Goal: Task Accomplishment & Management: Complete application form

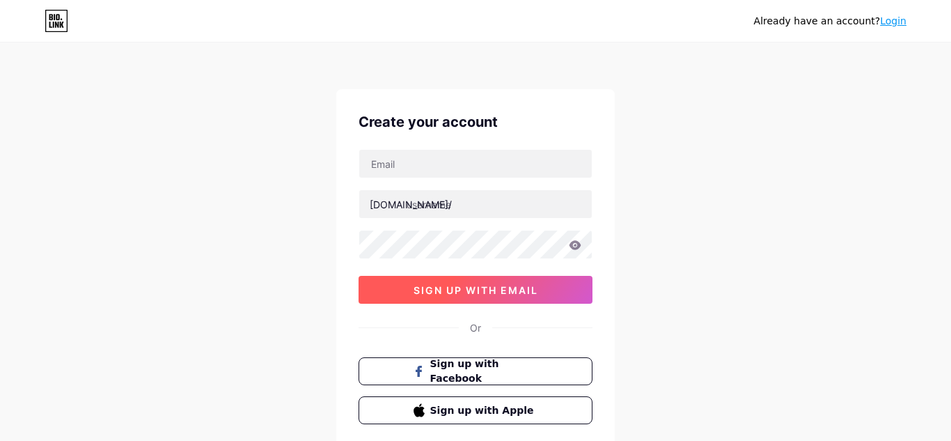
click at [546, 288] on button "sign up with email" at bounding box center [476, 290] width 234 height 28
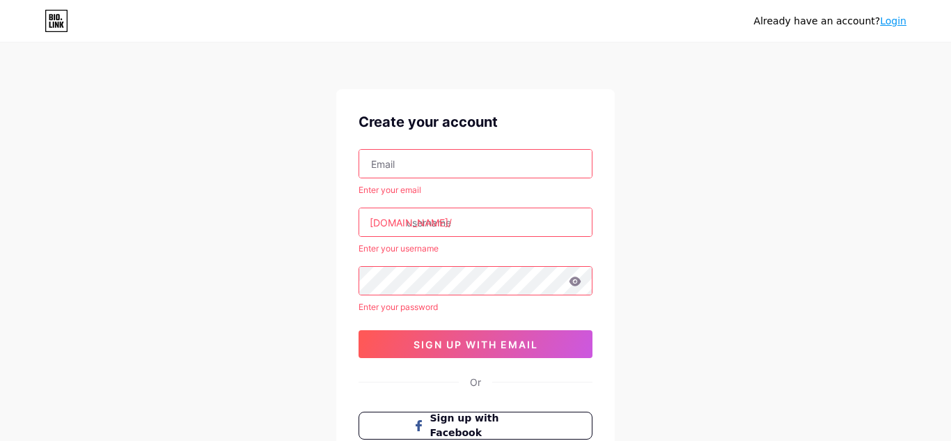
click at [496, 168] on input "text" at bounding box center [475, 164] width 233 height 28
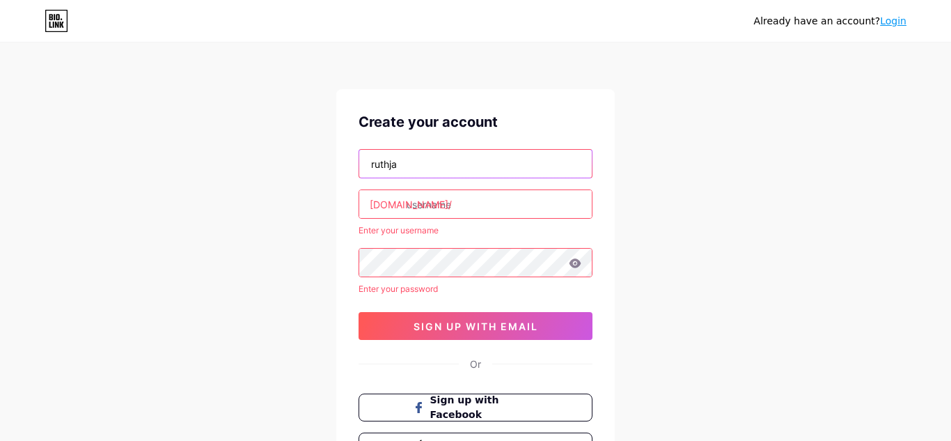
paste input "n"
type input "[EMAIL_ADDRESS][DOMAIN_NAME]"
click at [464, 212] on input "text" at bounding box center [475, 204] width 233 height 28
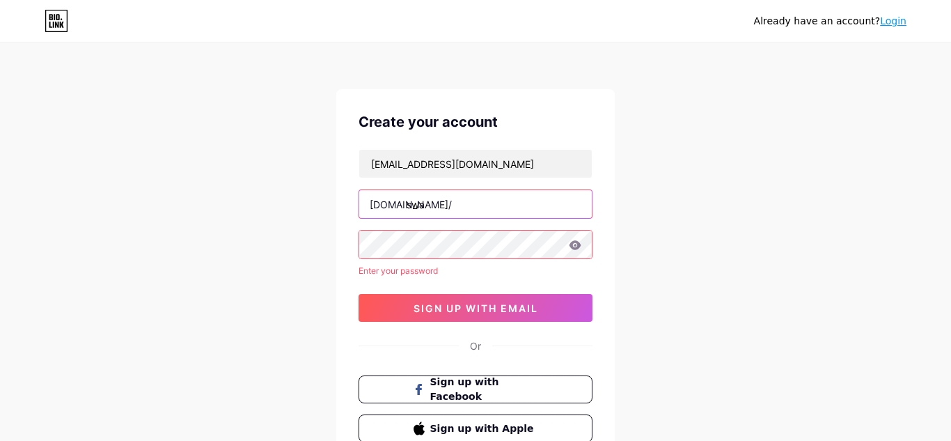
paste input "n"
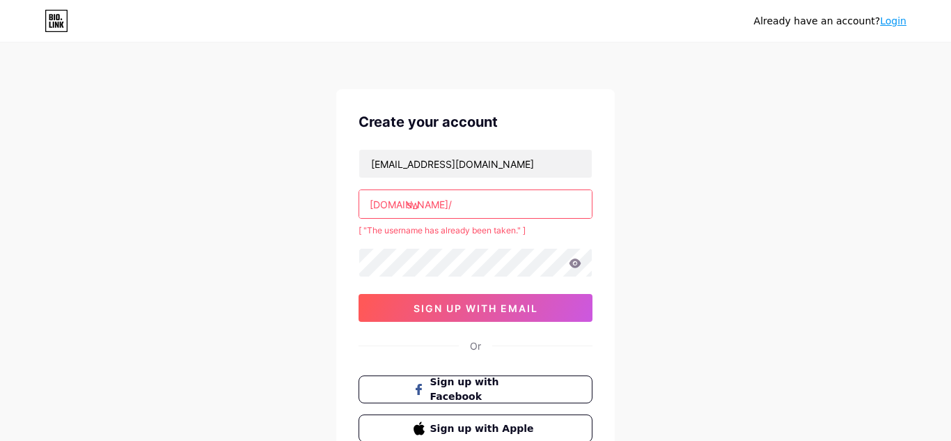
type input "s"
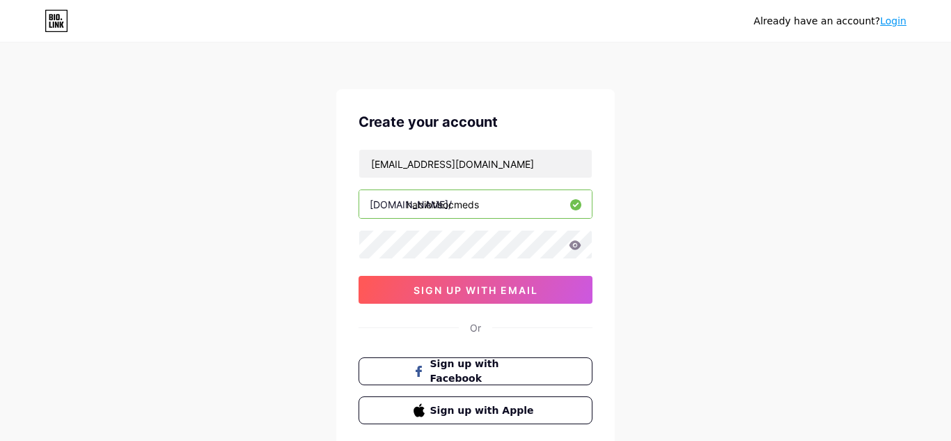
drag, startPoint x: 484, startPoint y: 208, endPoint x: 445, endPoint y: 208, distance: 39.0
click at [445, 208] on input "habibtisocmeds" at bounding box center [475, 204] width 233 height 28
drag, startPoint x: 444, startPoint y: 207, endPoint x: 512, endPoint y: 201, distance: 68.5
click at [512, 201] on input "habibtisocmeds" at bounding box center [475, 204] width 233 height 28
paste input "n"
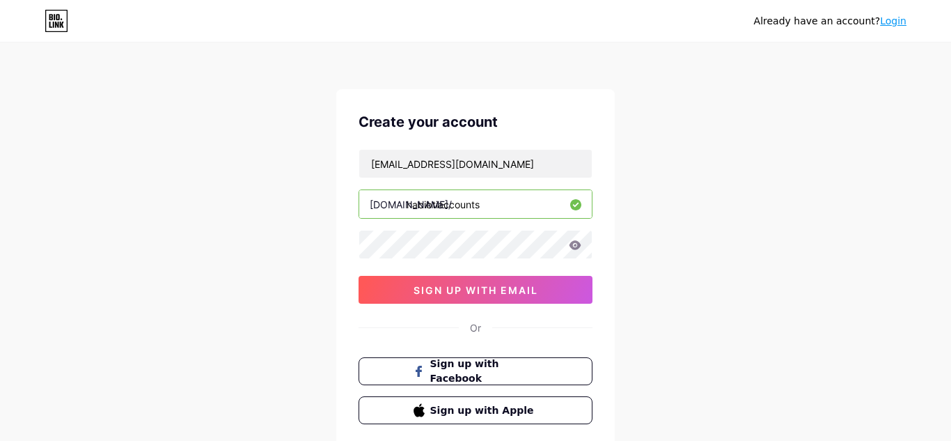
click at [436, 207] on input "habibtiaccounts" at bounding box center [475, 204] width 233 height 28
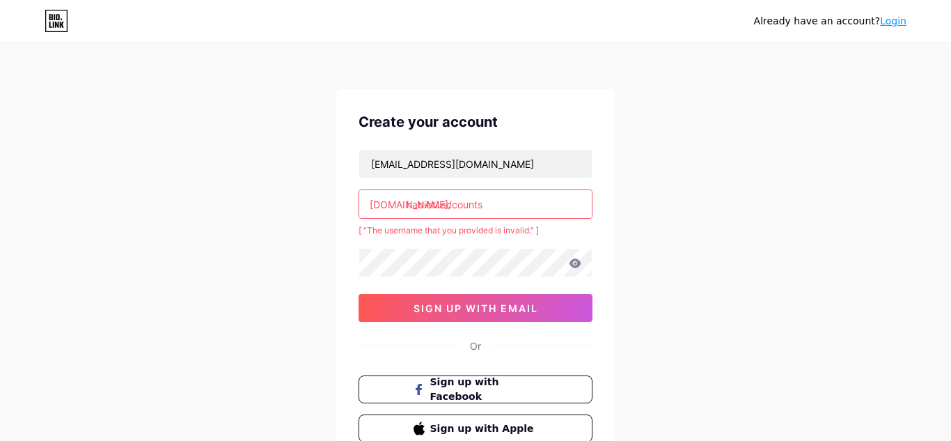
click at [436, 205] on input "habibti.accounts" at bounding box center [475, 204] width 233 height 28
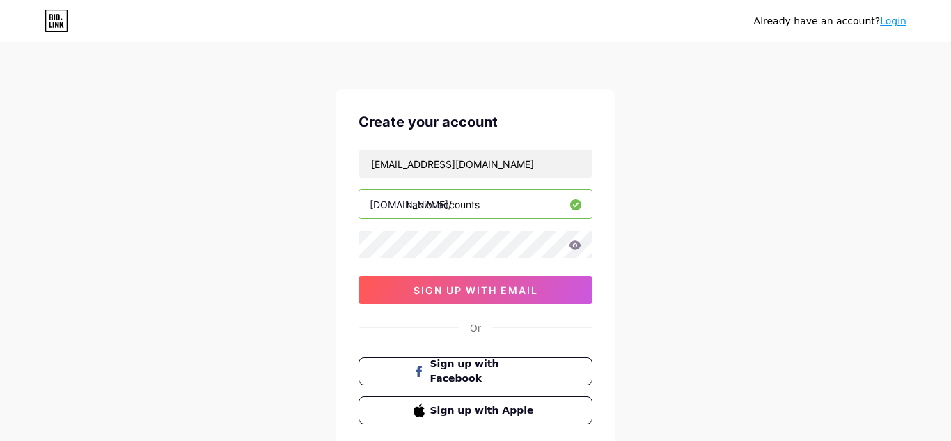
type input "habibtiaccounts"
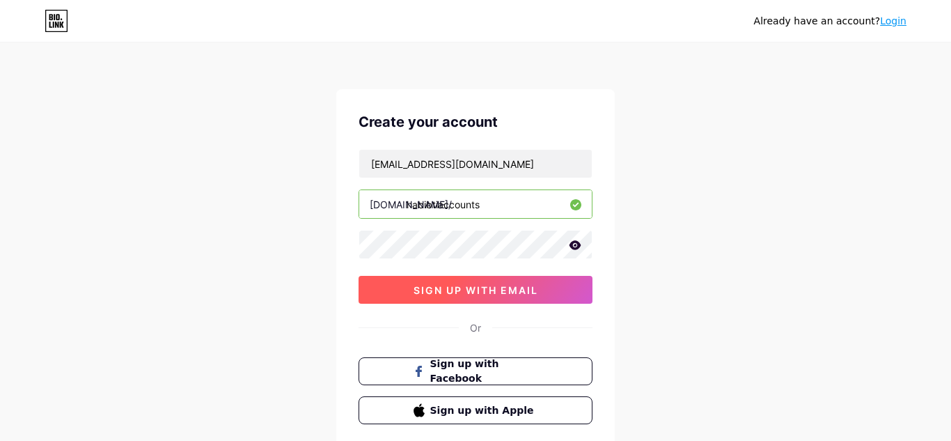
click at [508, 289] on span "sign up with email" at bounding box center [476, 290] width 125 height 12
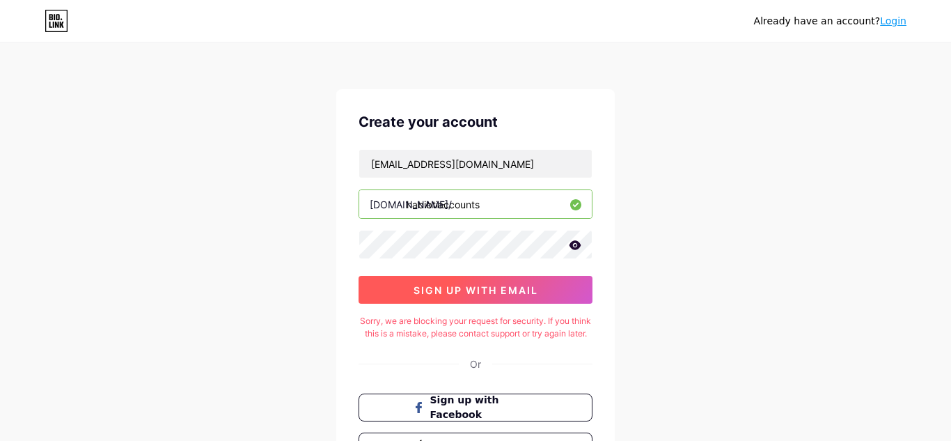
click at [497, 279] on button "sign up with email" at bounding box center [476, 290] width 234 height 28
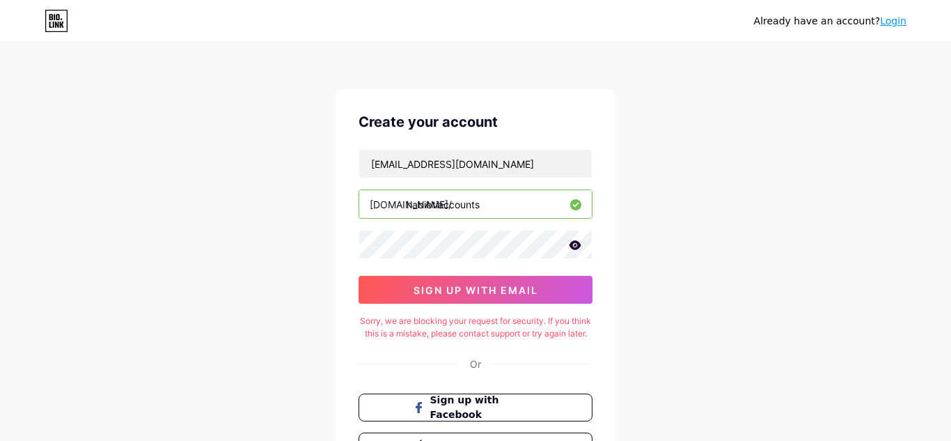
click at [889, 22] on link "Login" at bounding box center [893, 20] width 26 height 11
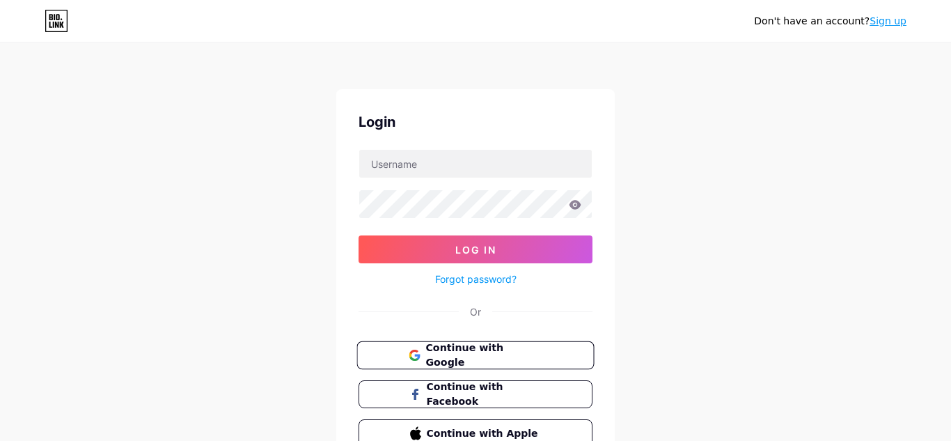
click at [481, 343] on button "Continue with Google" at bounding box center [474, 355] width 237 height 29
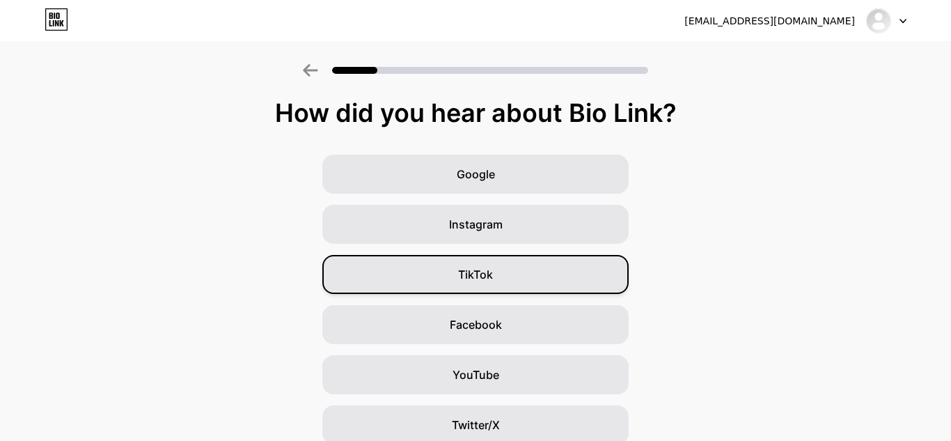
click at [528, 263] on div "TikTok" at bounding box center [475, 274] width 306 height 39
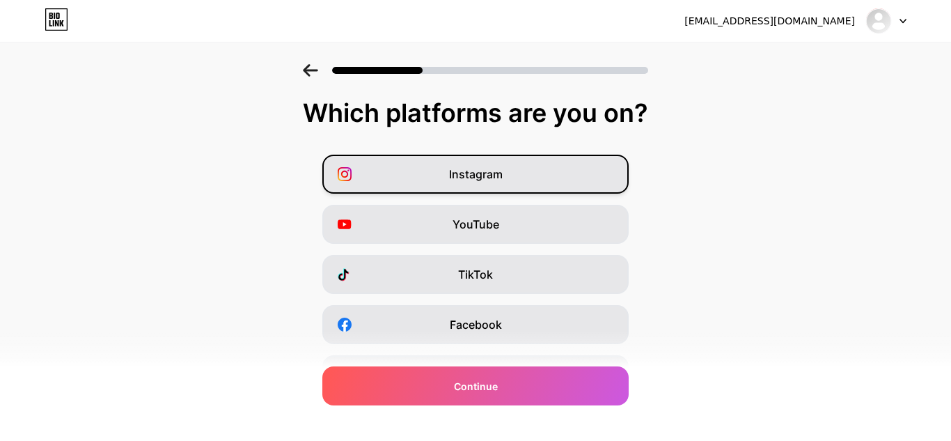
click at [496, 175] on span "Instagram" at bounding box center [476, 174] width 54 height 17
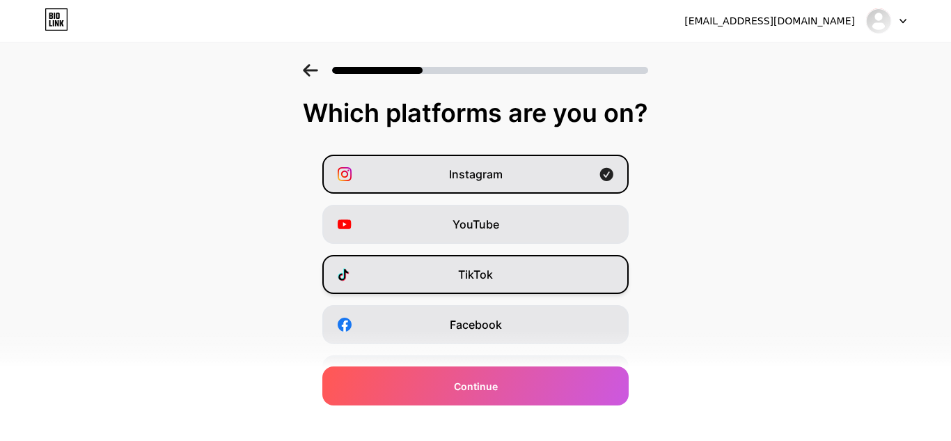
click at [471, 283] on div "TikTok" at bounding box center [475, 274] width 306 height 39
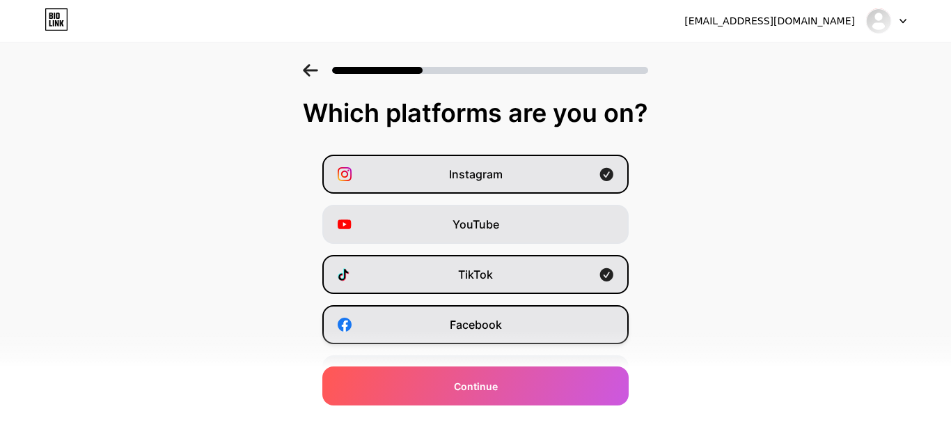
click at [445, 338] on div "Facebook" at bounding box center [475, 324] width 306 height 39
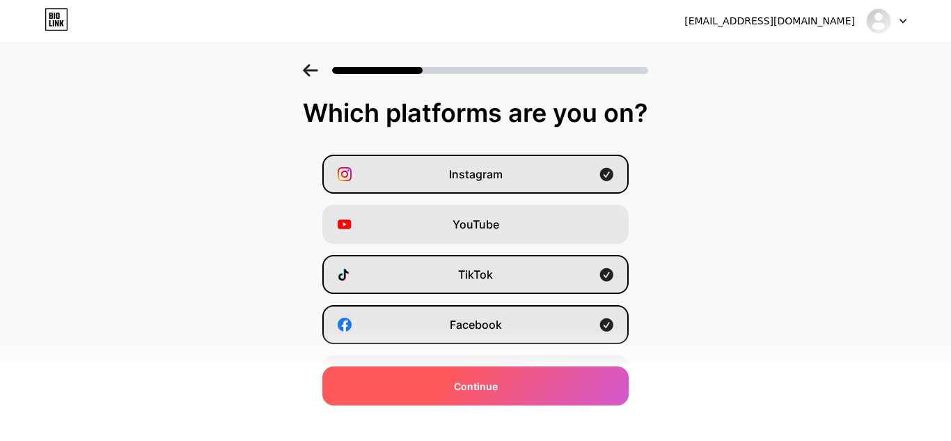
click at [439, 402] on div "Continue" at bounding box center [475, 385] width 306 height 39
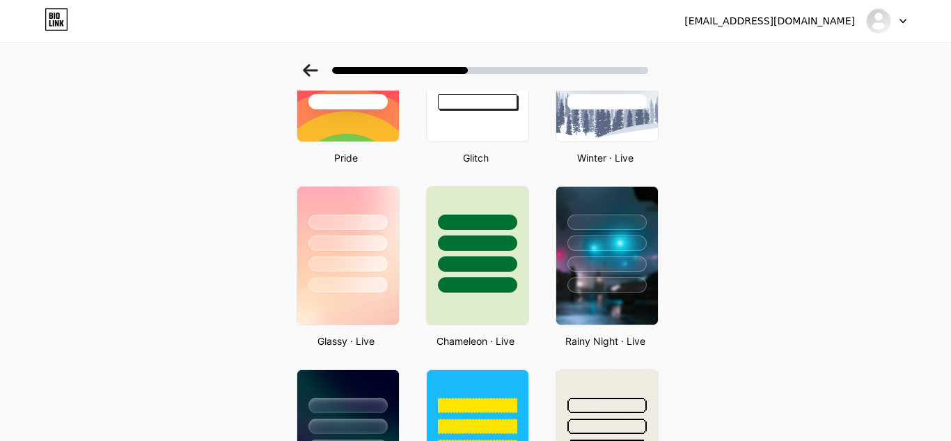
scroll to position [336, 0]
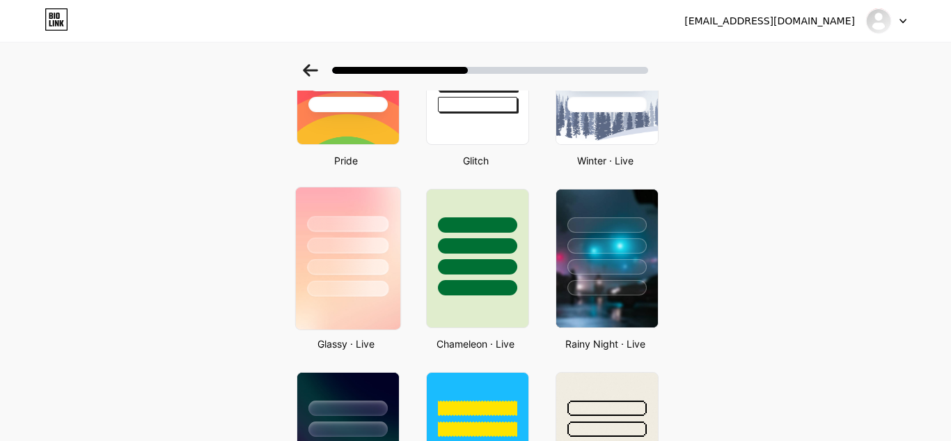
click at [361, 282] on div at bounding box center [347, 289] width 81 height 16
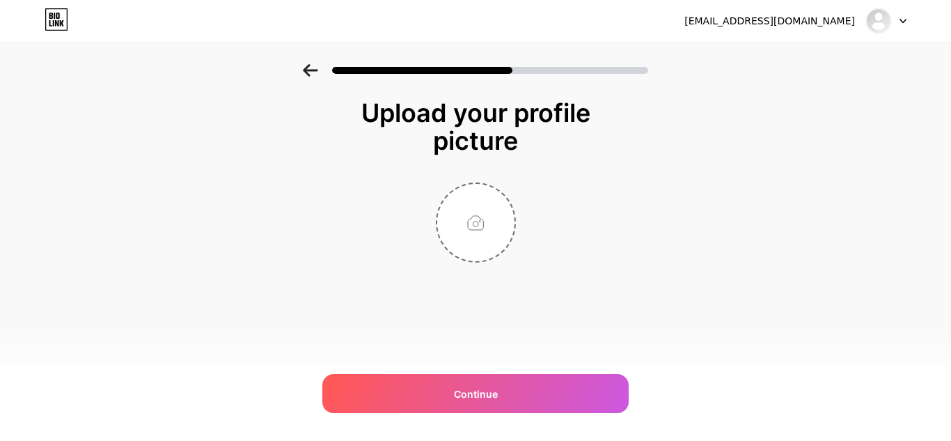
scroll to position [0, 0]
click at [462, 226] on input "file" at bounding box center [475, 222] width 77 height 77
type input "C:\fakepath\Screenshot [DATE] 11.15.28 AM.png"
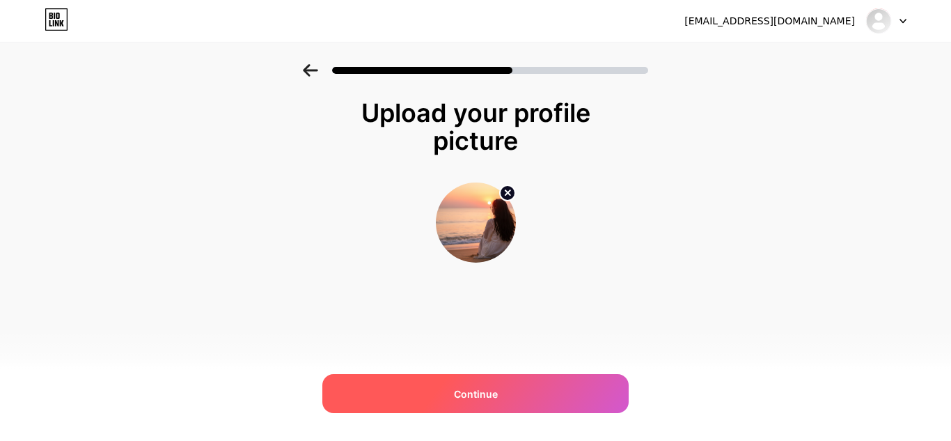
click at [500, 395] on div "Continue" at bounding box center [475, 393] width 306 height 39
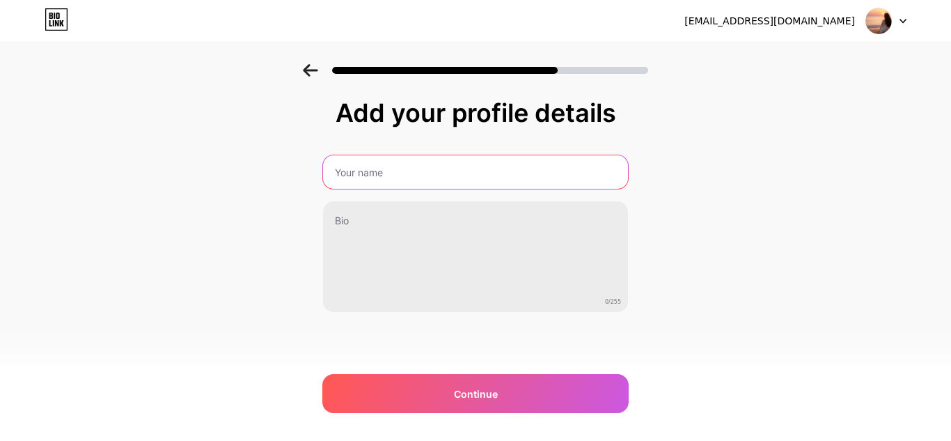
click at [487, 166] on input "text" at bounding box center [475, 171] width 305 height 33
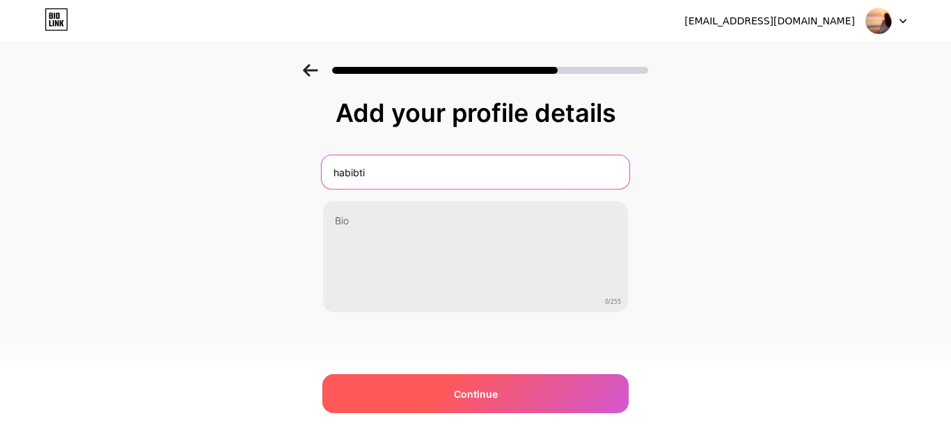
type input "habibti"
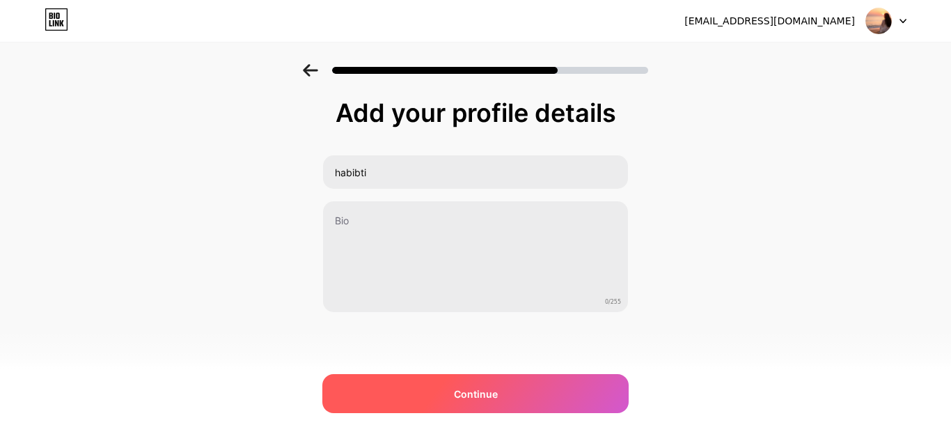
click at [495, 396] on span "Continue" at bounding box center [476, 393] width 44 height 15
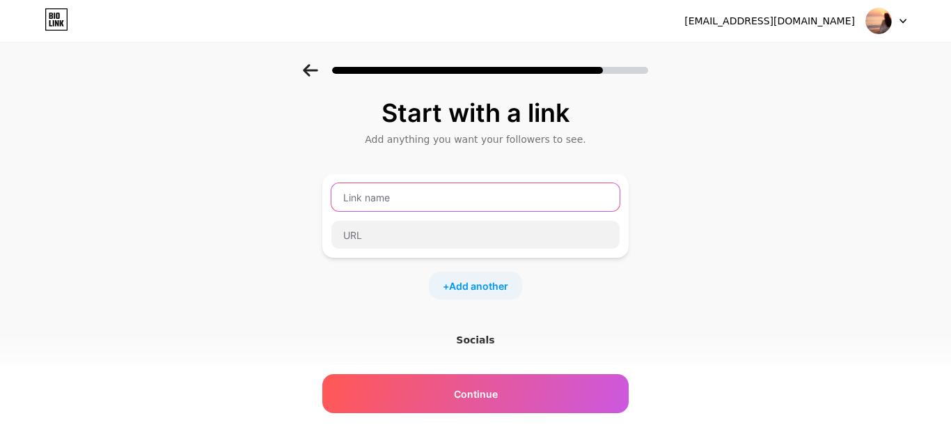
click at [434, 194] on input "text" at bounding box center [475, 197] width 288 height 28
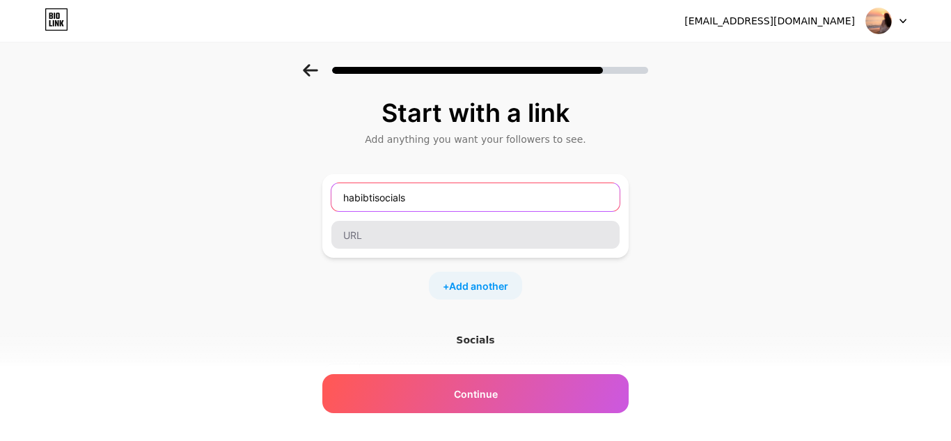
type input "habibtisocials"
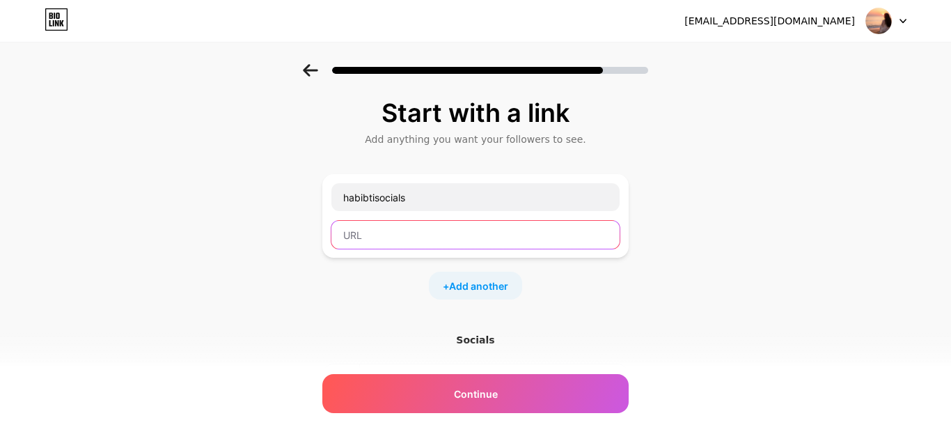
click at [409, 233] on input "text" at bounding box center [475, 235] width 288 height 28
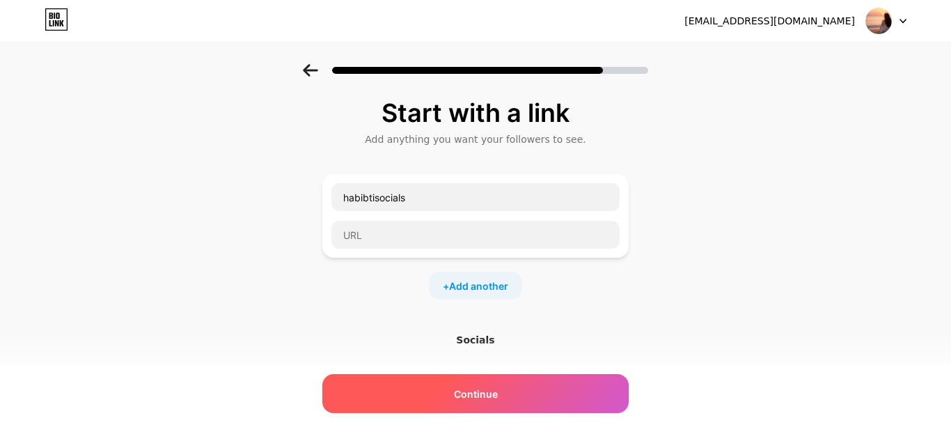
click at [398, 391] on div "Continue" at bounding box center [475, 393] width 306 height 39
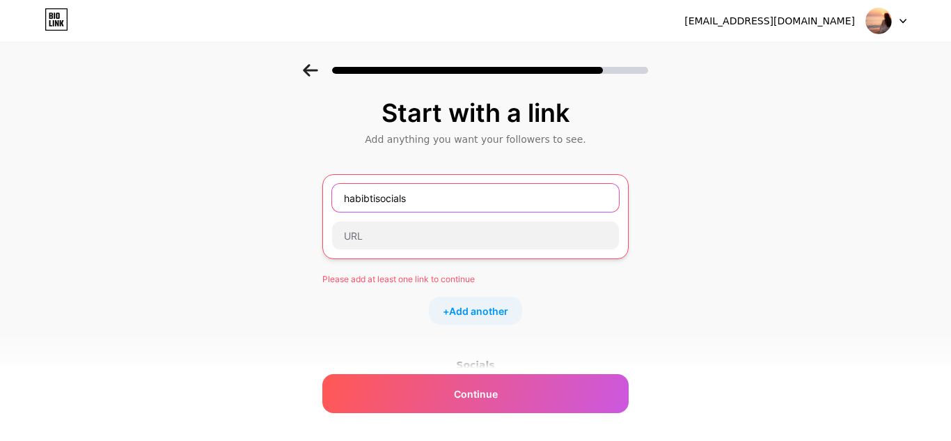
click at [496, 196] on input "habibtisocials" at bounding box center [475, 198] width 287 height 28
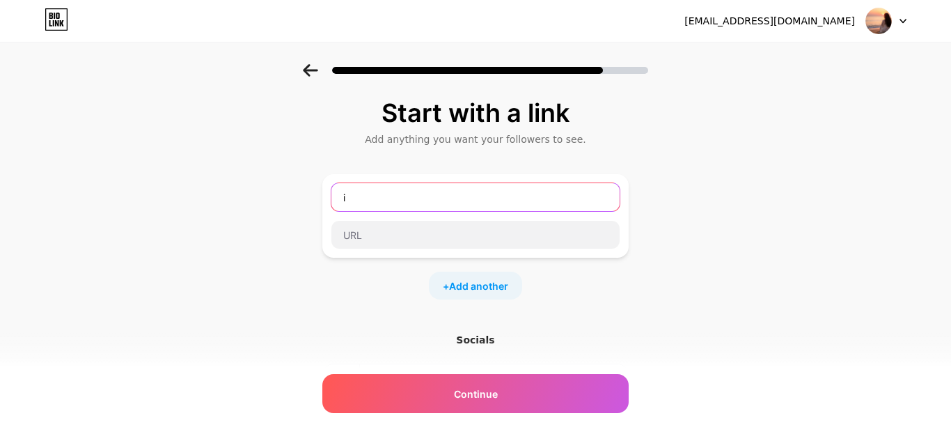
paste input "n"
type input "instagram"
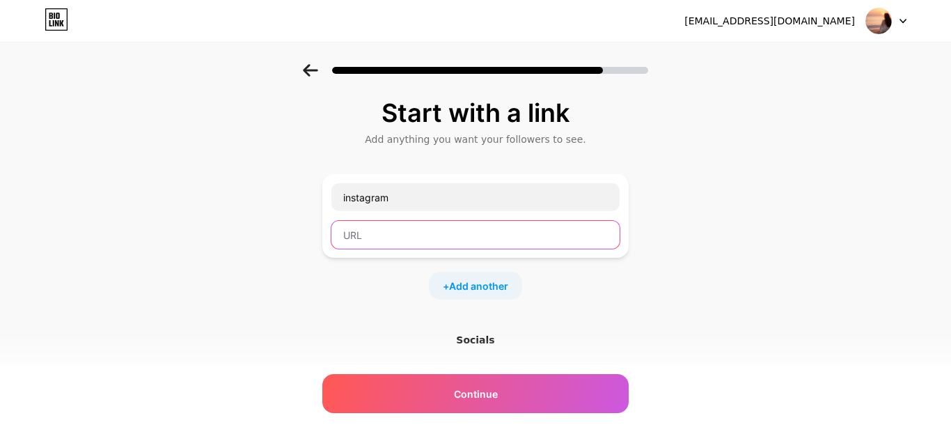
click at [395, 246] on input "text" at bounding box center [475, 235] width 288 height 28
paste input "[URL][DOMAIN_NAME]"
type input "[URL][DOMAIN_NAME]"
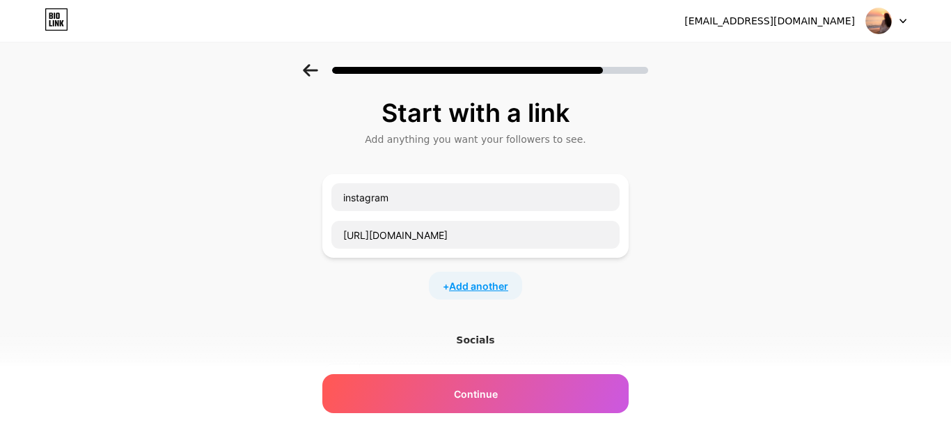
click at [455, 286] on span "Add another" at bounding box center [478, 286] width 59 height 15
click at [425, 296] on input "text" at bounding box center [475, 295] width 288 height 28
type input "f"
type input "tiktok"
click at [425, 333] on input "text" at bounding box center [475, 332] width 288 height 28
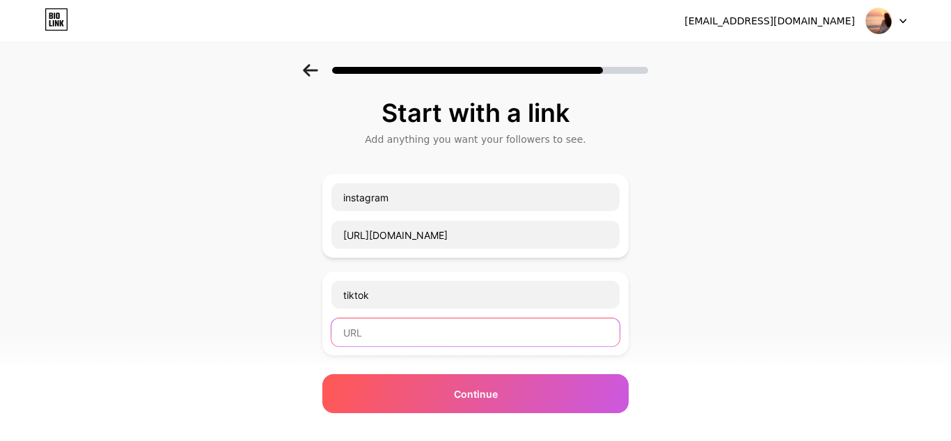
paste input "[URL][DOMAIN_NAME]"
type input "[URL][DOMAIN_NAME]"
click at [735, 262] on div "Start with a link Add anything you want your followers to see. instagram [URL][…" at bounding box center [475, 357] width 951 height 587
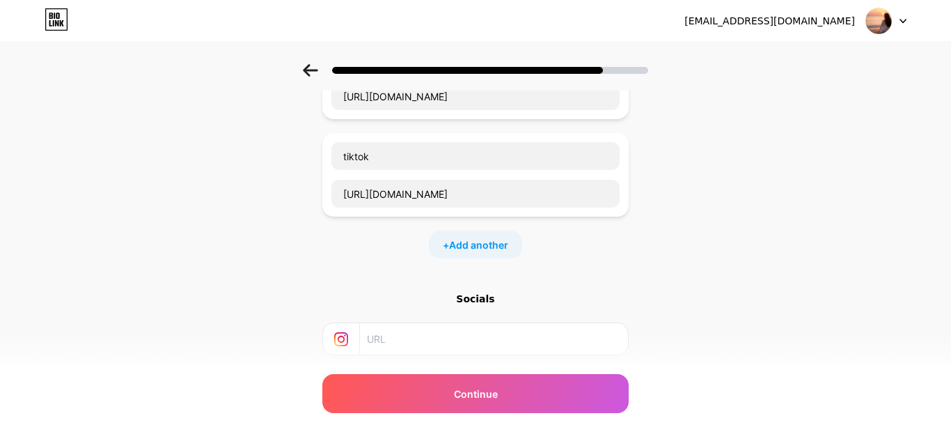
scroll to position [139, 0]
click at [718, 301] on div "Start with a link Add anything you want your followers to see. instagram [URL][…" at bounding box center [475, 218] width 951 height 587
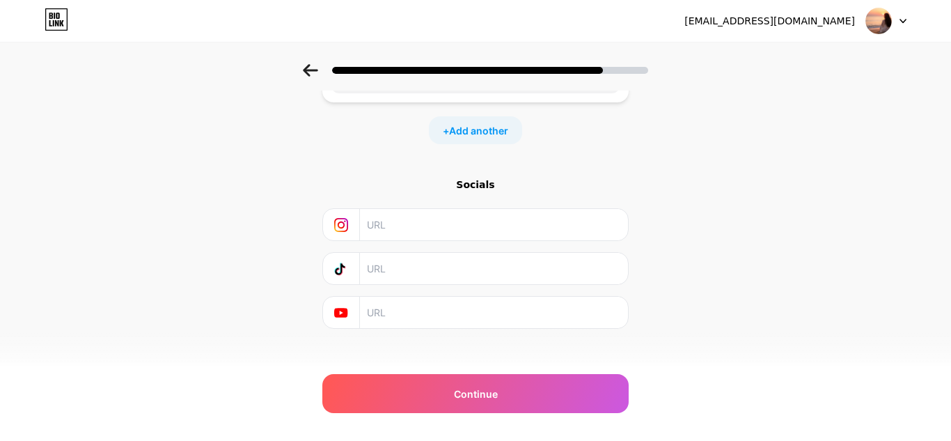
scroll to position [266, 0]
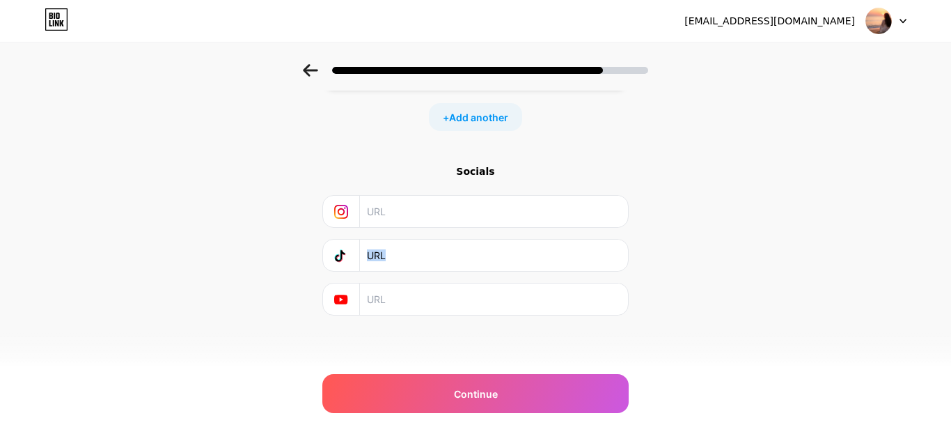
drag, startPoint x: 950, startPoint y: 268, endPoint x: 950, endPoint y: 372, distance: 103.7
click at [950, 372] on html "[EMAIL_ADDRESS][DOMAIN_NAME] Logout Link Copied Start with a link Add anything …" at bounding box center [475, 87] width 951 height 707
click at [763, 364] on div "Start with a link Add anything you want your followers to see. instagram [URL][…" at bounding box center [475, 91] width 951 height 587
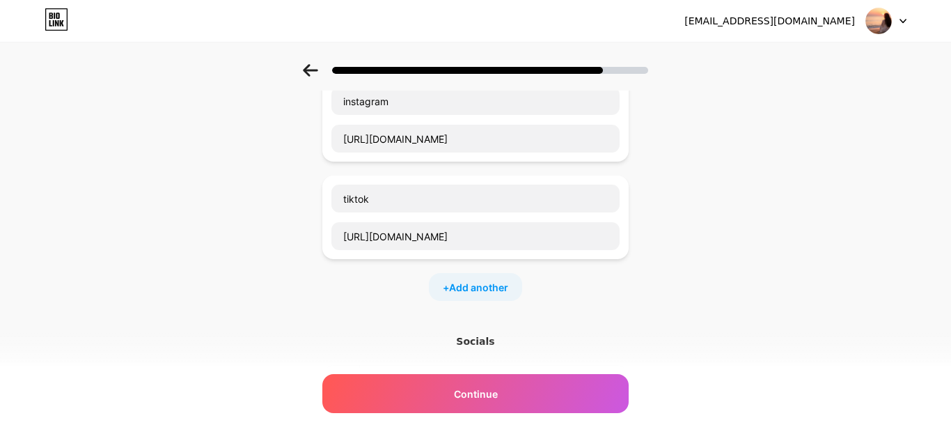
scroll to position [71, 0]
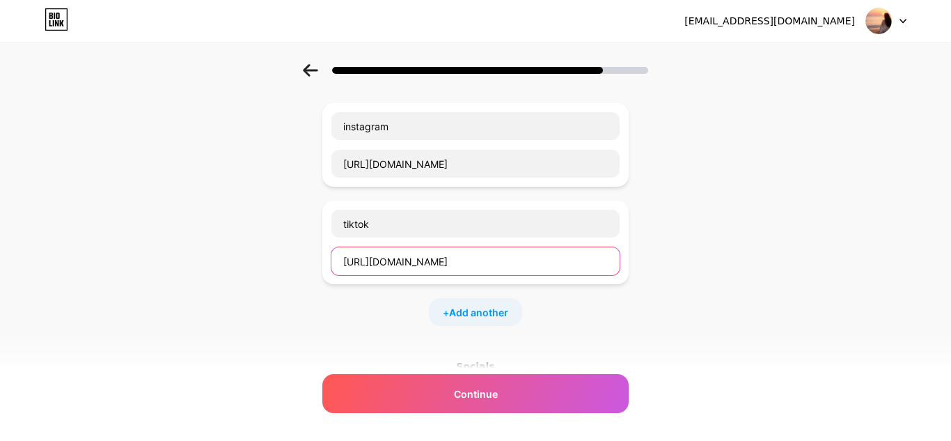
drag, startPoint x: 519, startPoint y: 264, endPoint x: 311, endPoint y: 268, distance: 207.5
click at [311, 268] on div "Start with a link Add anything you want your followers to see. instagram [URL][…" at bounding box center [475, 286] width 951 height 587
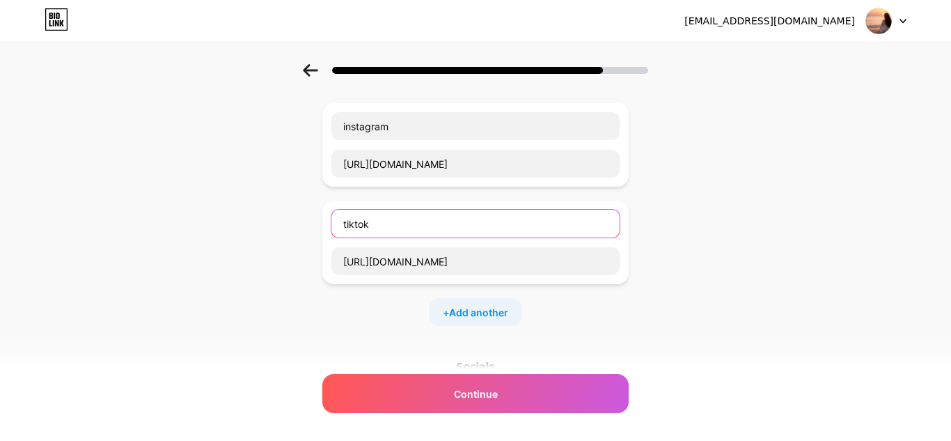
click at [359, 216] on input "tiktok" at bounding box center [475, 224] width 288 height 28
type input "facebook"
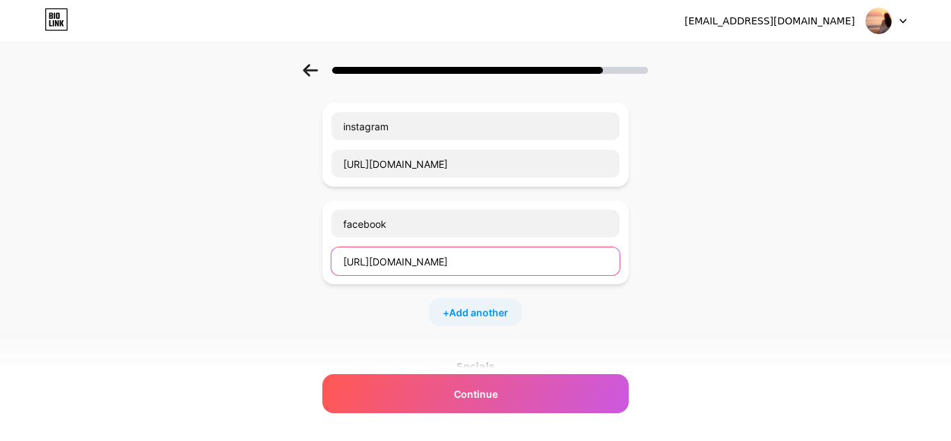
click at [542, 260] on input "[URL][DOMAIN_NAME]" at bounding box center [475, 261] width 288 height 28
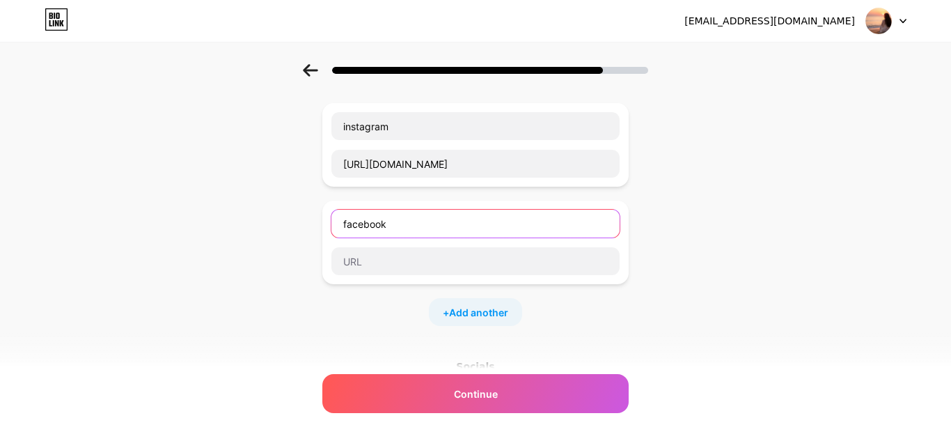
drag, startPoint x: 487, startPoint y: 216, endPoint x: 231, endPoint y: 253, distance: 259.0
click at [231, 253] on div "Start with a link Add anything you want your followers to see. instagram [URL][…" at bounding box center [475, 286] width 951 height 587
click at [716, 226] on div "Start with a link Add anything you want your followers to see. instagram [URL][…" at bounding box center [475, 286] width 951 height 587
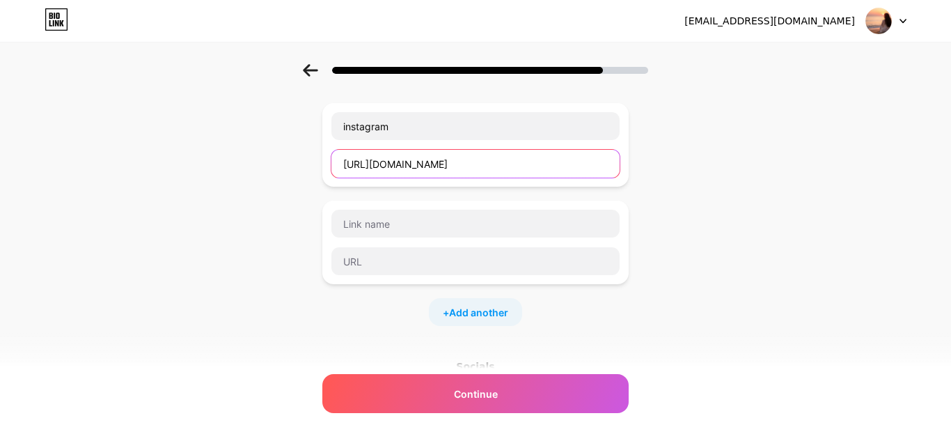
drag, startPoint x: 542, startPoint y: 168, endPoint x: 205, endPoint y: 166, distance: 337.0
click at [205, 166] on div "Start with a link Add anything you want your followers to see. instagram [URL][…" at bounding box center [475, 286] width 951 height 587
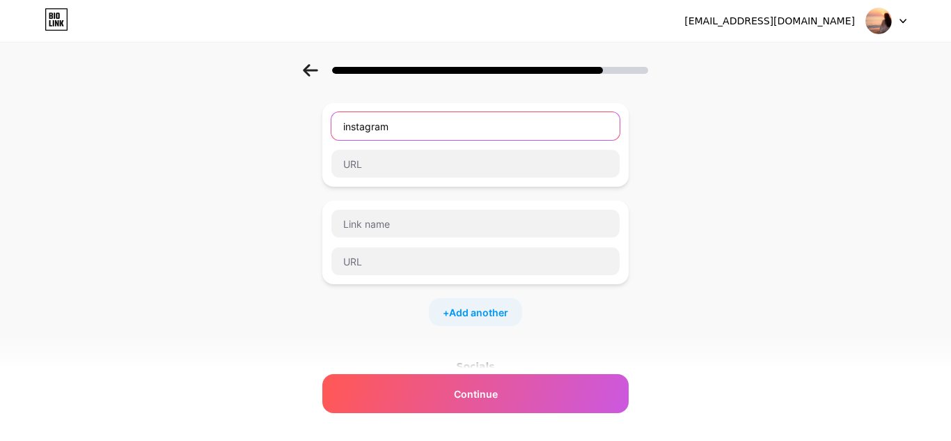
click at [362, 132] on input "instagram" at bounding box center [475, 126] width 288 height 28
type input "facebook"
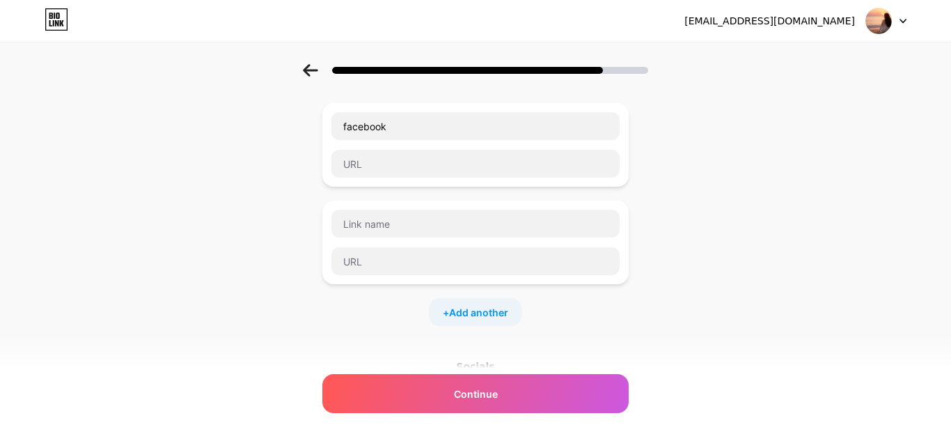
click at [732, 174] on div "Start with a link Add anything you want your followers to see. facebook + Add a…" at bounding box center [475, 286] width 951 height 587
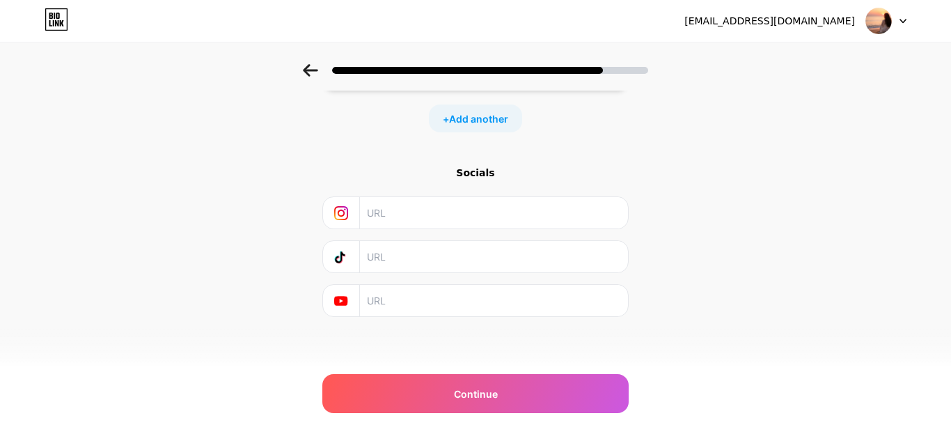
scroll to position [266, 0]
click at [389, 218] on input "text" at bounding box center [493, 211] width 253 height 31
click at [386, 248] on input "text" at bounding box center [493, 255] width 253 height 31
paste input "[URL][DOMAIN_NAME]"
type input "[URL][DOMAIN_NAME]"
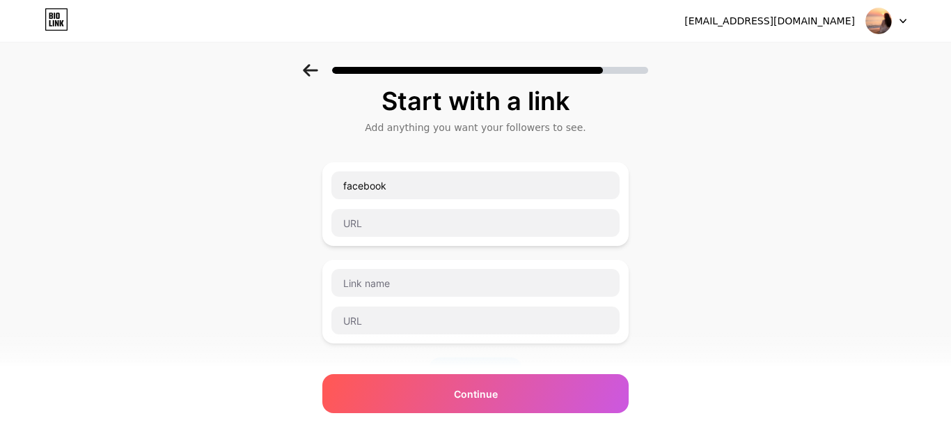
scroll to position [0, 0]
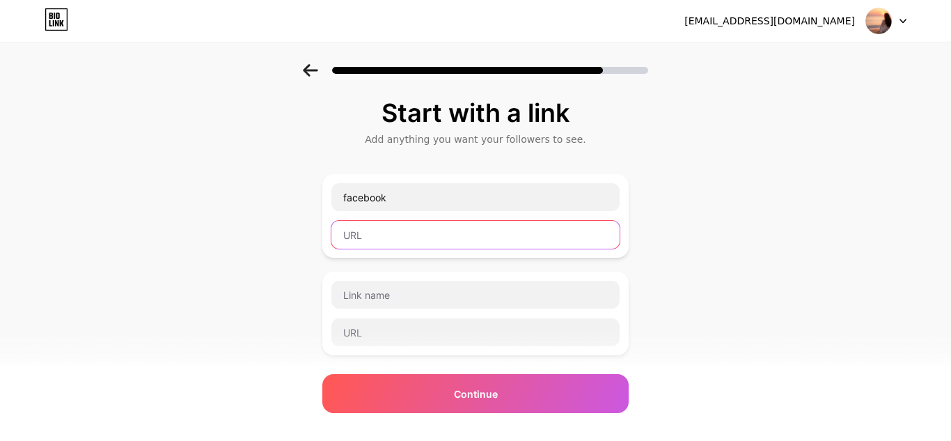
click at [505, 234] on input "text" at bounding box center [475, 235] width 288 height 28
paste input "[URL][DOMAIN_NAME]"
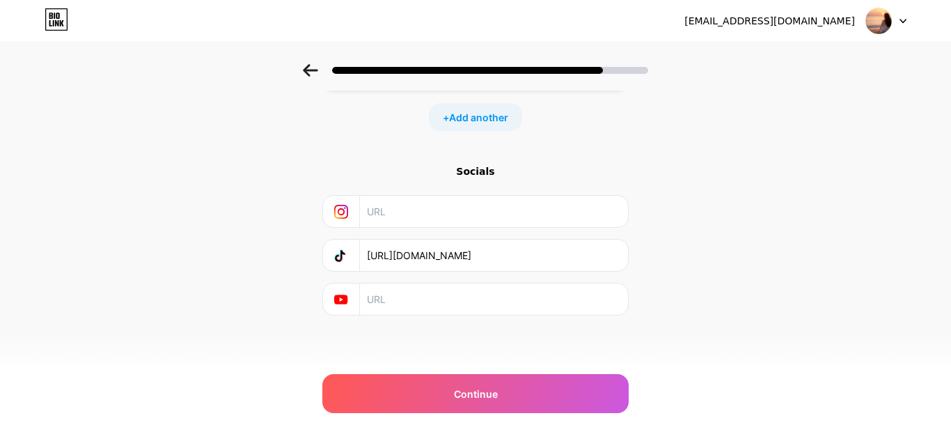
type input "[URL][DOMAIN_NAME]"
click at [435, 221] on input "text" at bounding box center [493, 211] width 253 height 31
paste input "[URL][DOMAIN_NAME]"
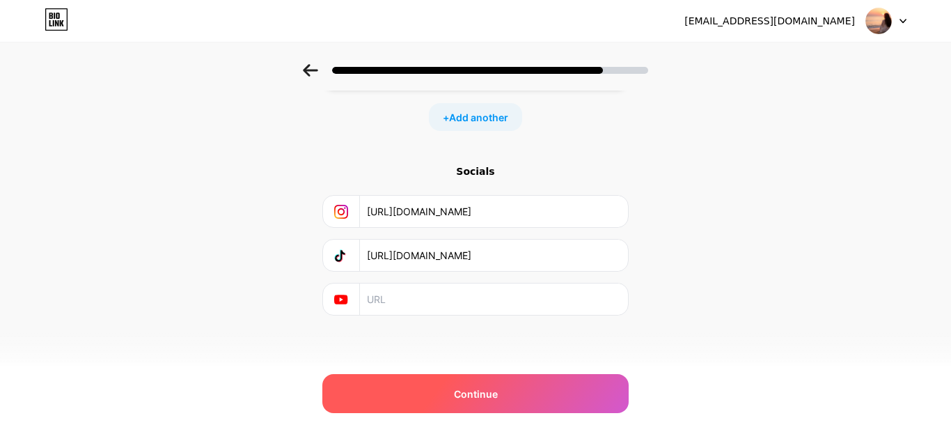
type input "[URL][DOMAIN_NAME]"
click at [446, 406] on div "Continue" at bounding box center [475, 393] width 306 height 39
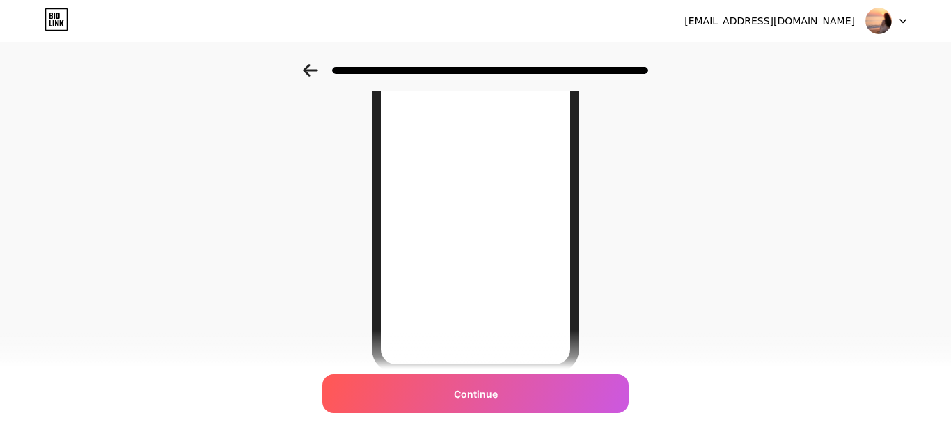
scroll to position [236, 0]
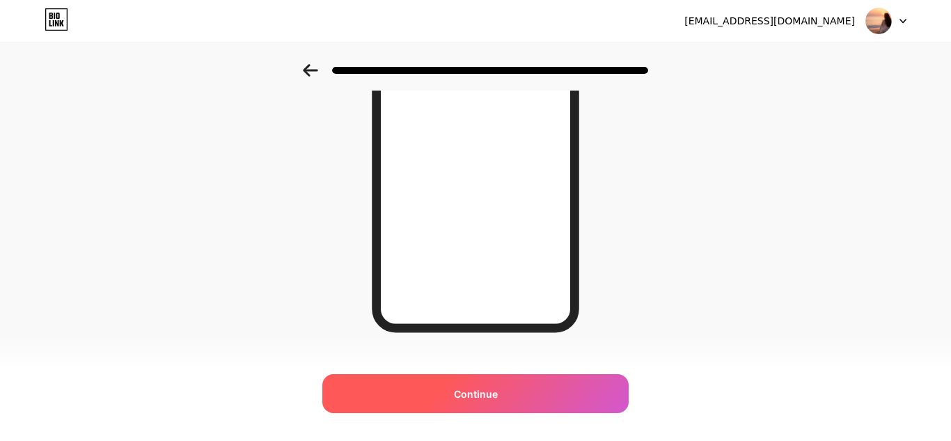
click at [473, 395] on span "Continue" at bounding box center [476, 393] width 44 height 15
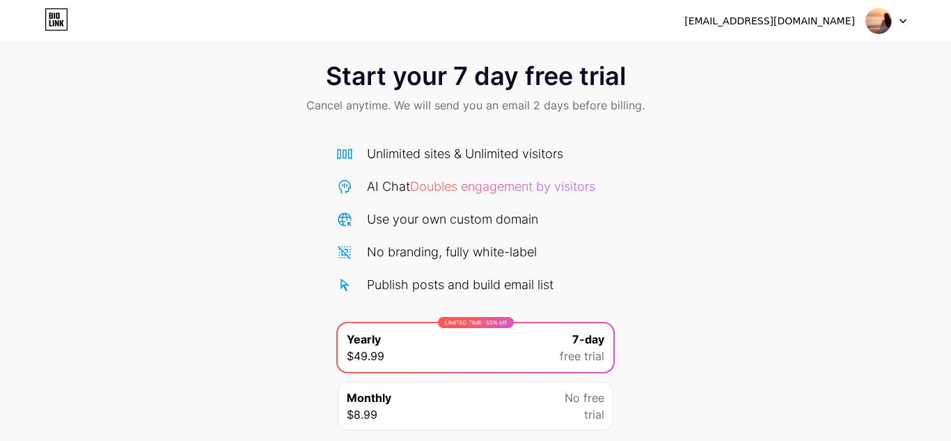
scroll to position [10, 0]
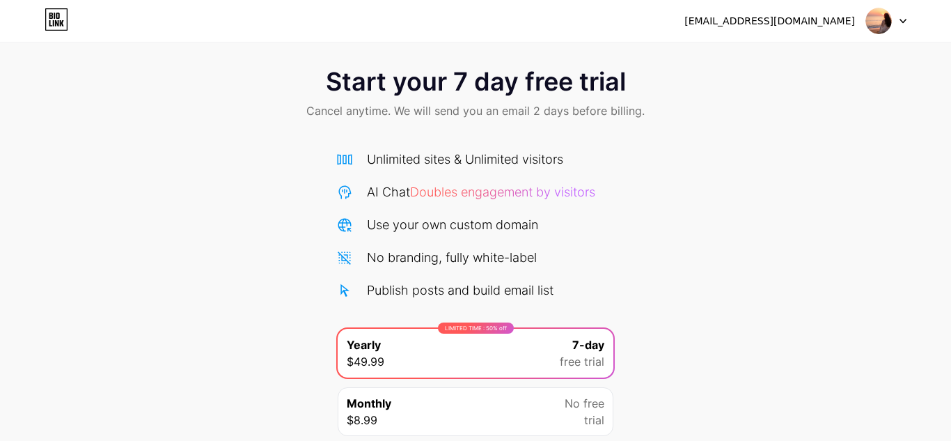
click at [890, 14] on img at bounding box center [878, 21] width 26 height 26
click at [61, 25] on icon at bounding box center [57, 19] width 24 height 22
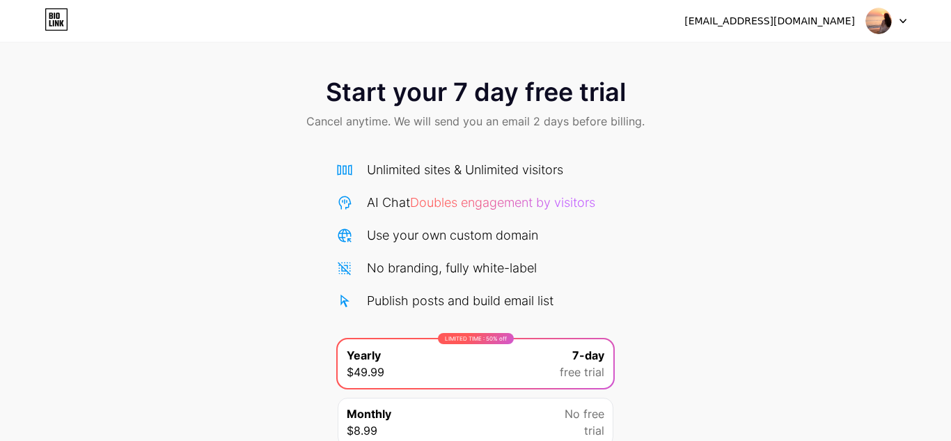
scroll to position [120, 0]
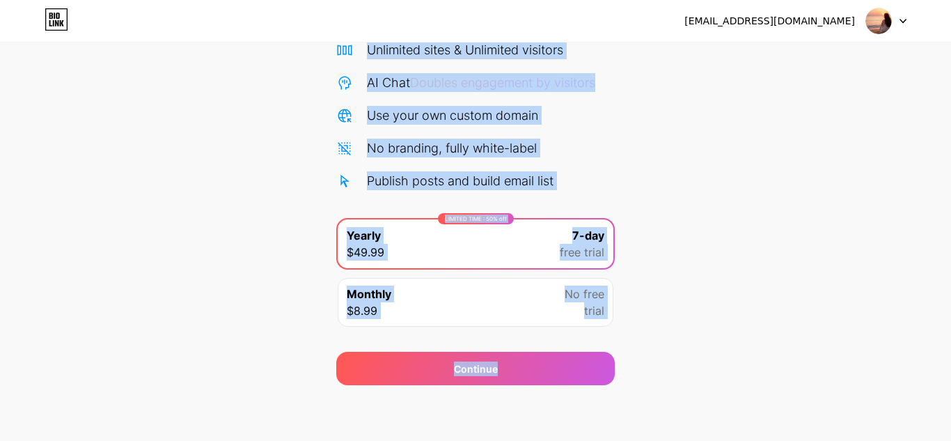
drag, startPoint x: 950, startPoint y: 142, endPoint x: 947, endPoint y: 391, distance: 248.6
click at [947, 391] on div "[EMAIL_ADDRESS][DOMAIN_NAME] Logout Link Copied Start your 7 day free trial Can…" at bounding box center [475, 160] width 951 height 560
click at [797, 405] on div "[EMAIL_ADDRESS][DOMAIN_NAME] Logout Link Copied Start your 7 day free trial Can…" at bounding box center [475, 160] width 951 height 560
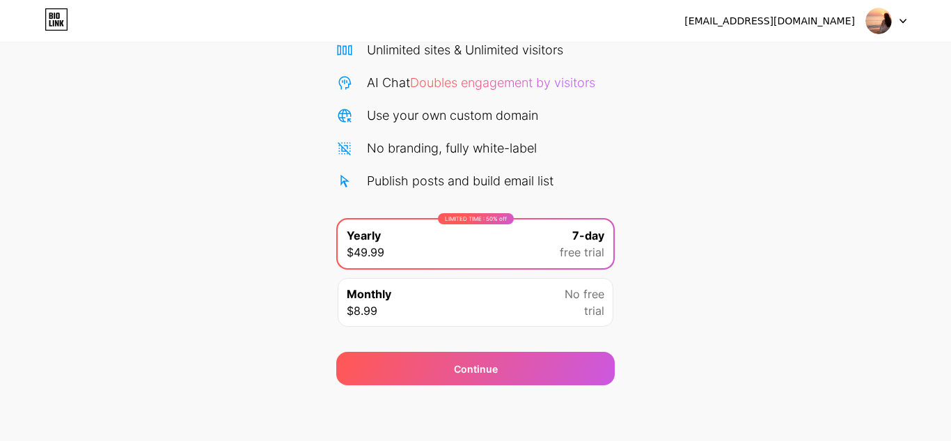
drag, startPoint x: 950, startPoint y: 292, endPoint x: 940, endPoint y: -19, distance: 310.7
click at [940, 0] on html "[EMAIL_ADDRESS][DOMAIN_NAME] Logout Link Copied Start your 7 day free trial Can…" at bounding box center [475, 160] width 951 height 560
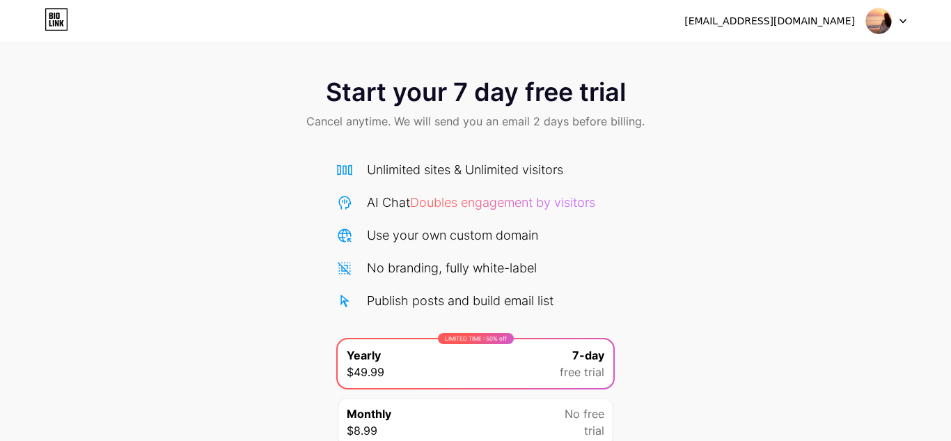
click at [881, 24] on img at bounding box center [878, 21] width 26 height 26
click at [822, 47] on li "Logout" at bounding box center [819, 57] width 173 height 38
